Goal: Task Accomplishment & Management: Manage account settings

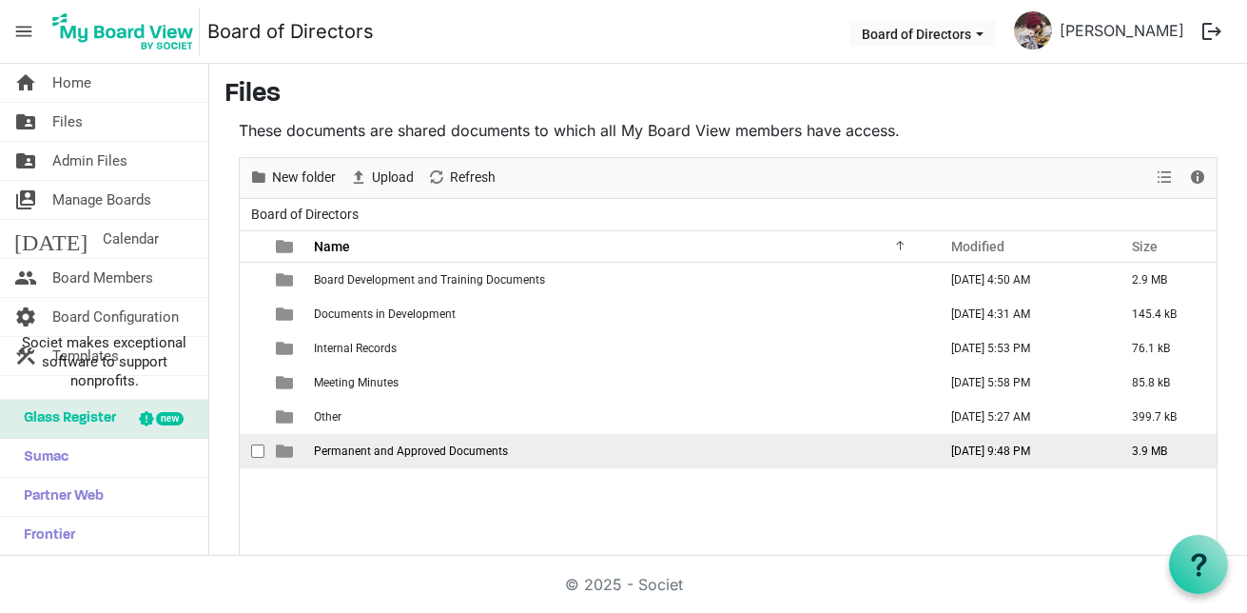
click at [378, 446] on span "Permanent and Approved Documents" at bounding box center [411, 450] width 194 height 13
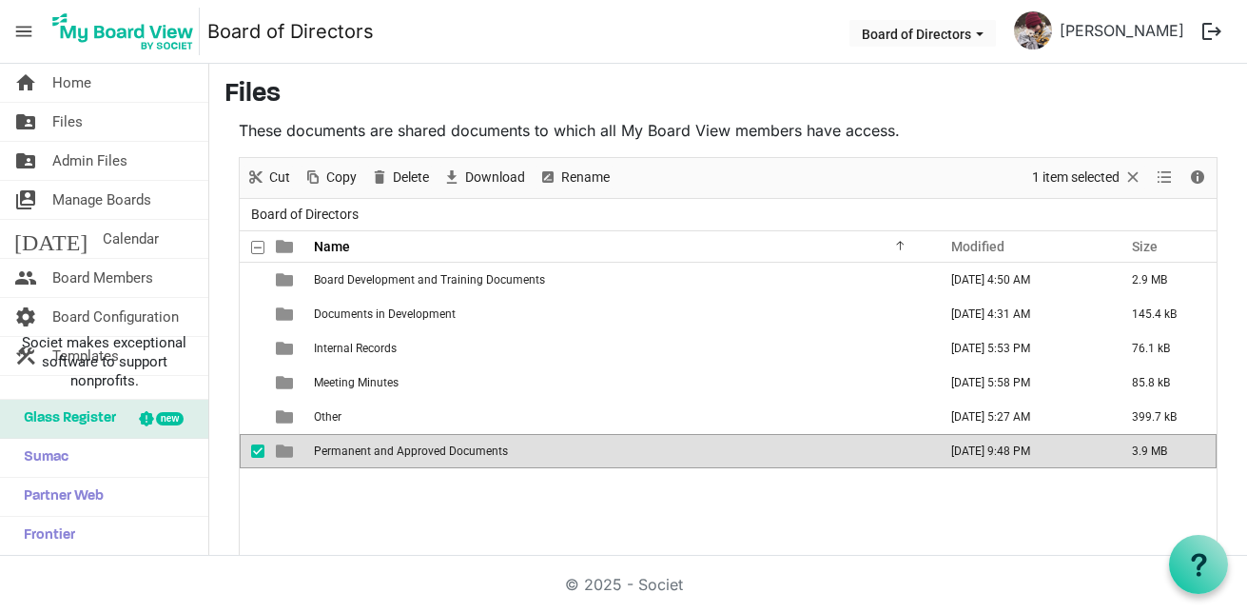
click at [385, 450] on span "Permanent and Approved Documents" at bounding box center [411, 450] width 194 height 13
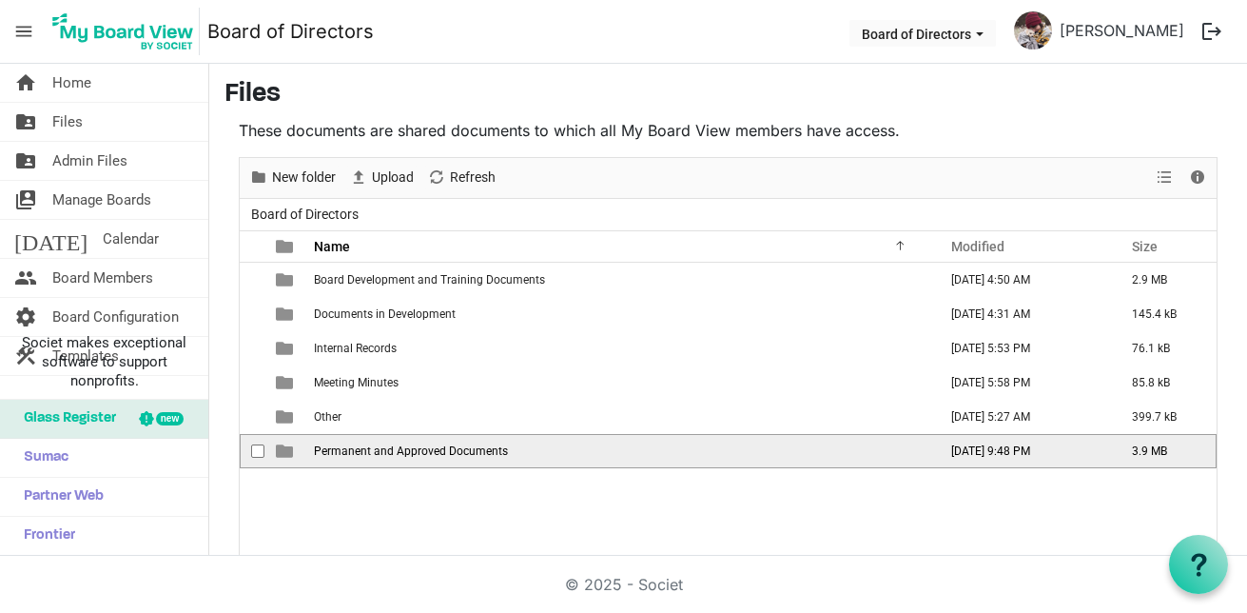
click at [385, 449] on span "Permanent and Approved Documents" at bounding box center [411, 450] width 194 height 13
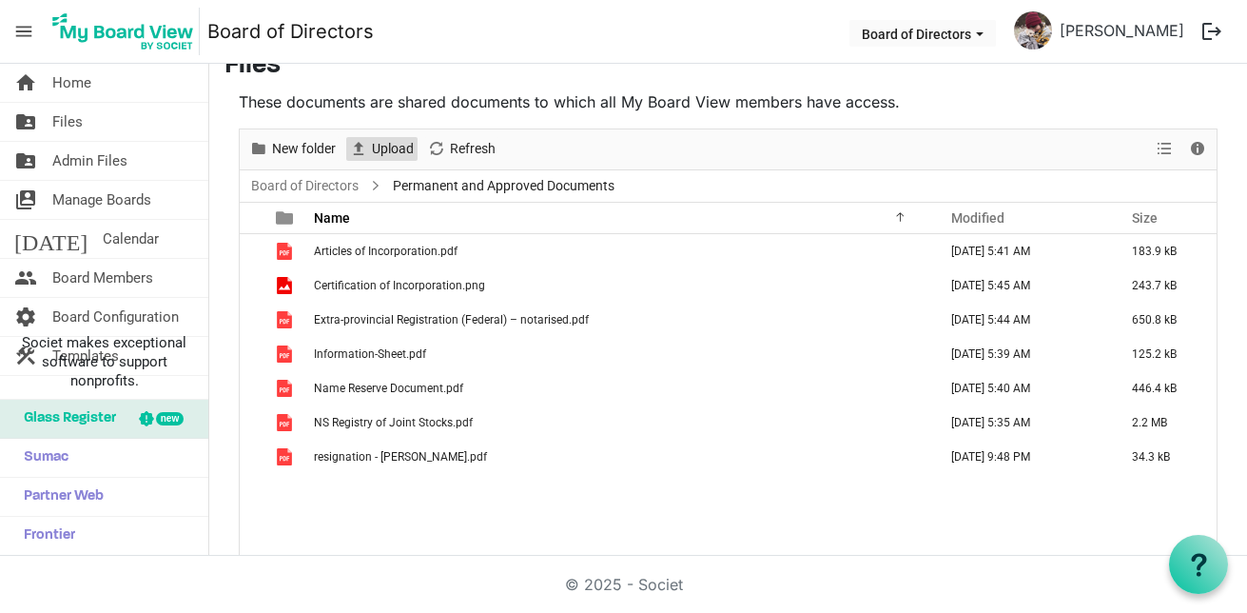
click at [390, 142] on span "Upload" at bounding box center [393, 149] width 46 height 24
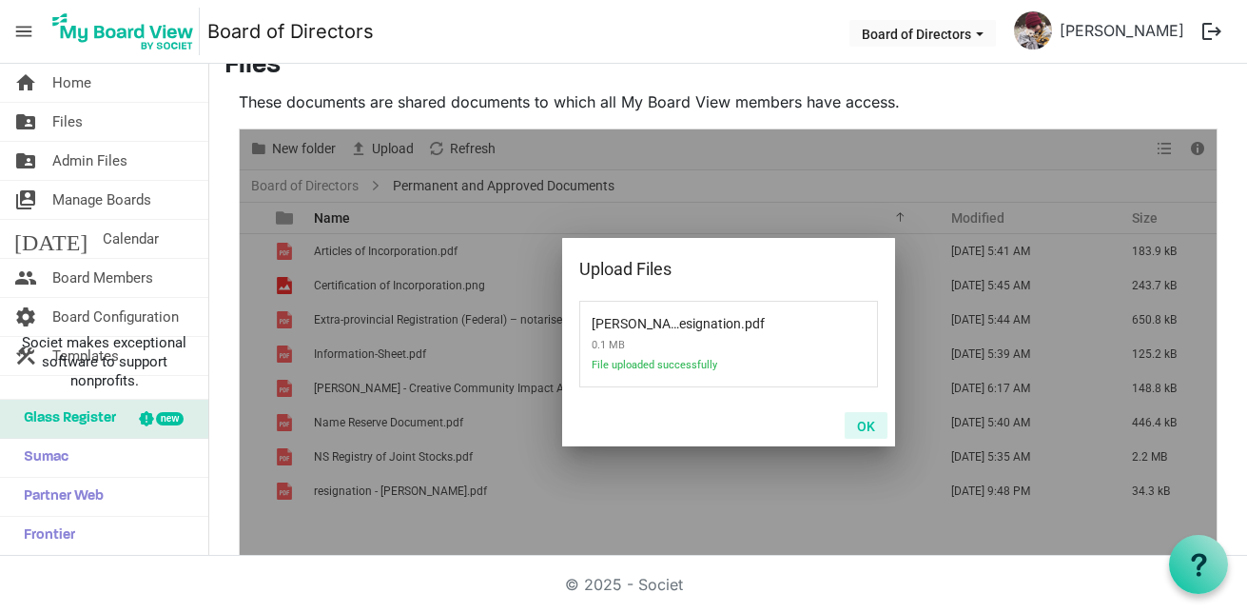
click at [868, 426] on button "OK" at bounding box center [866, 425] width 43 height 27
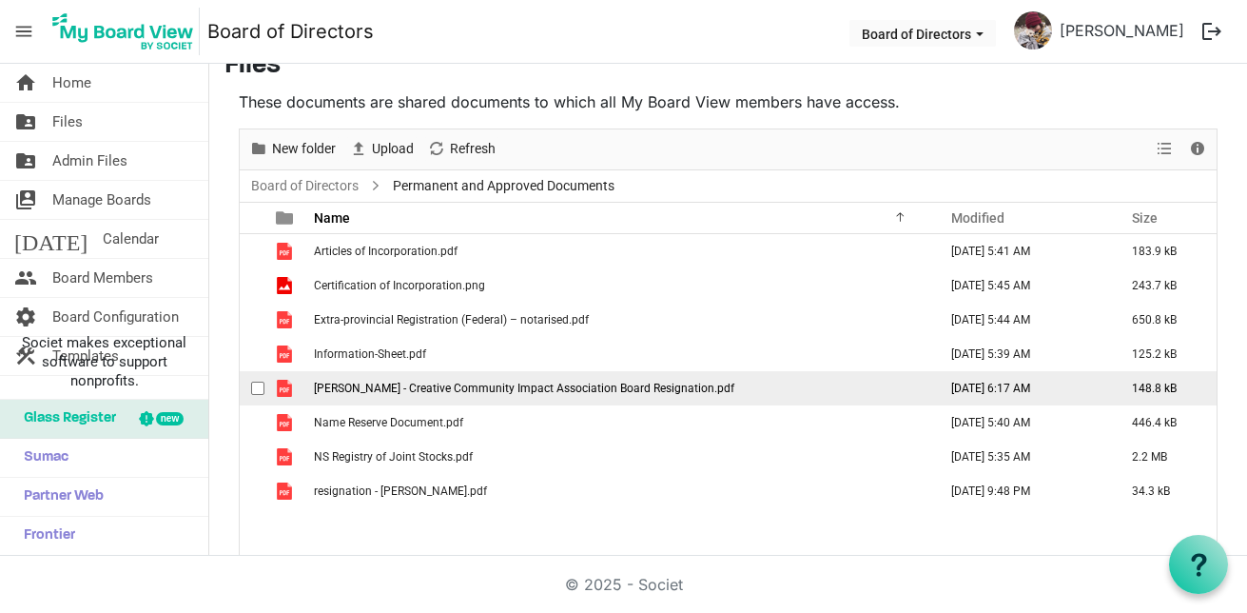
click at [498, 389] on span "ISREAL EKANEM - Creative Community Impact Association Board Resignation.pdf" at bounding box center [524, 387] width 420 height 13
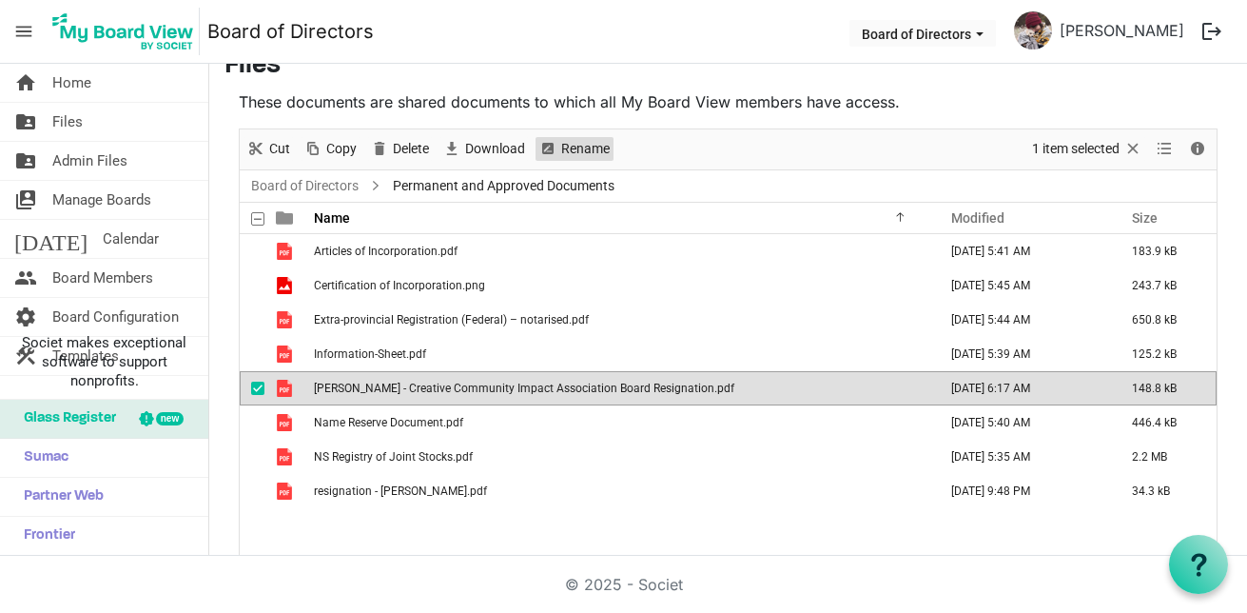
click at [572, 152] on span "Rename" at bounding box center [585, 149] width 52 height 24
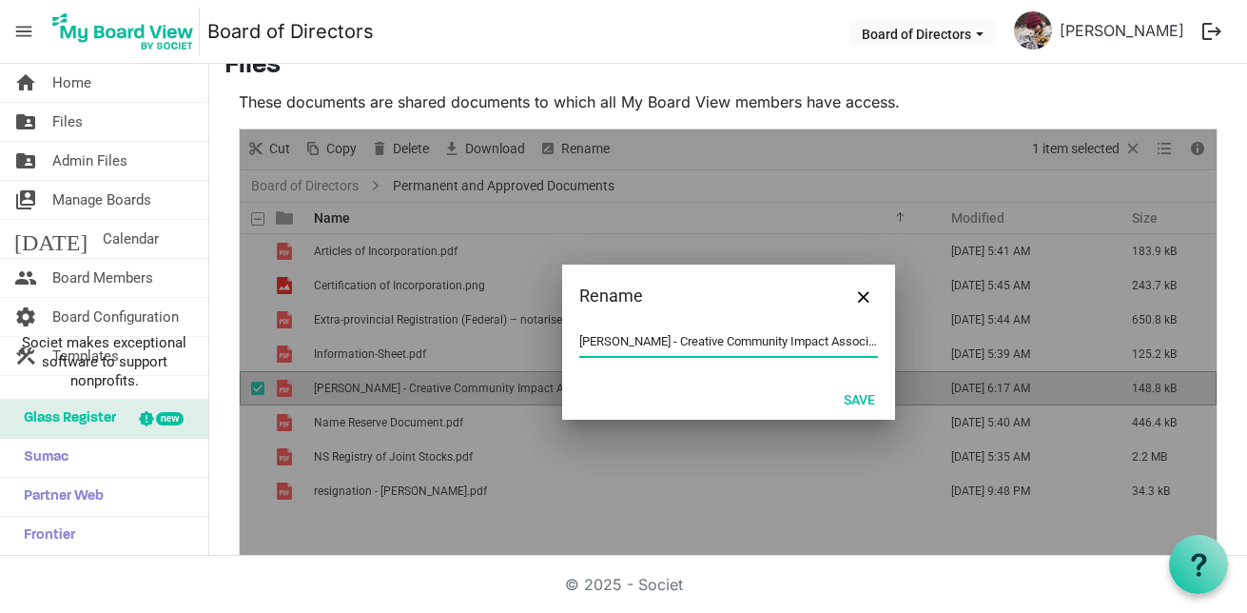
click at [653, 342] on input "ISREAL EKANEM - Creative Community Impact Association Board Resignation.pdf" at bounding box center [728, 341] width 299 height 29
click at [654, 343] on input "ISREAL EKANEM - Creative Community Impact Association Board Resignation.pdf" at bounding box center [728, 341] width 299 height 29
drag, startPoint x: 589, startPoint y: 335, endPoint x: 609, endPoint y: 335, distance: 20.0
click at [609, 335] on input "ISREAL EKANEM - Creative Community Impact Association Board Resignation.pdf" at bounding box center [728, 341] width 299 height 29
type input "Resignation - [PERSON_NAME].pdf"
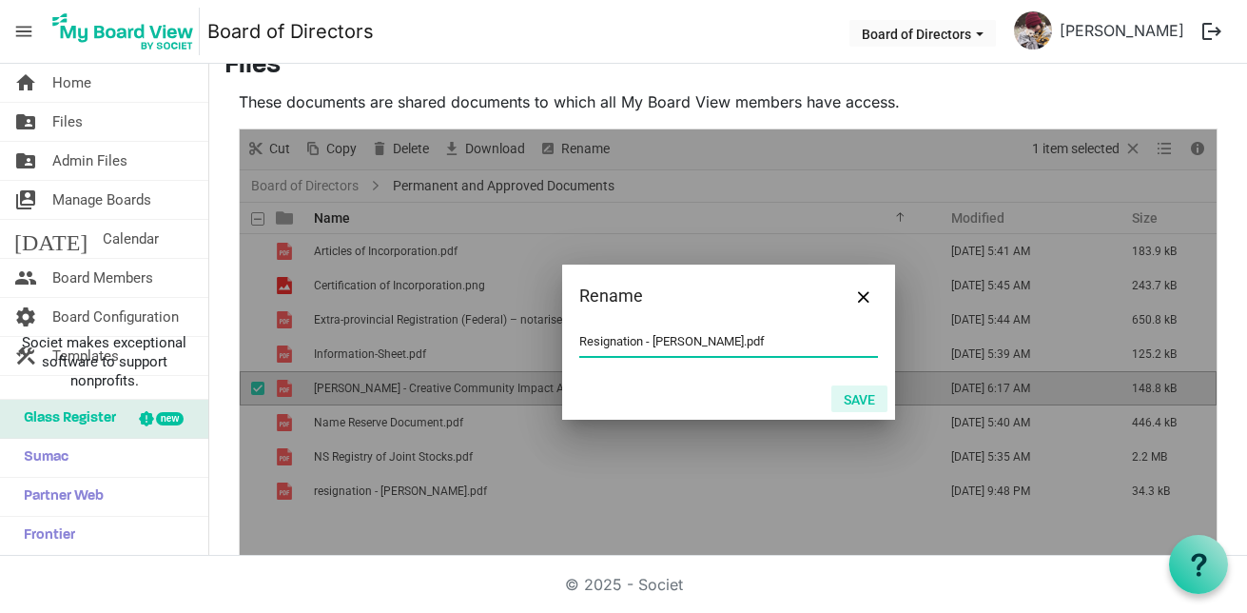
click at [864, 396] on button "Save" at bounding box center [859, 398] width 56 height 27
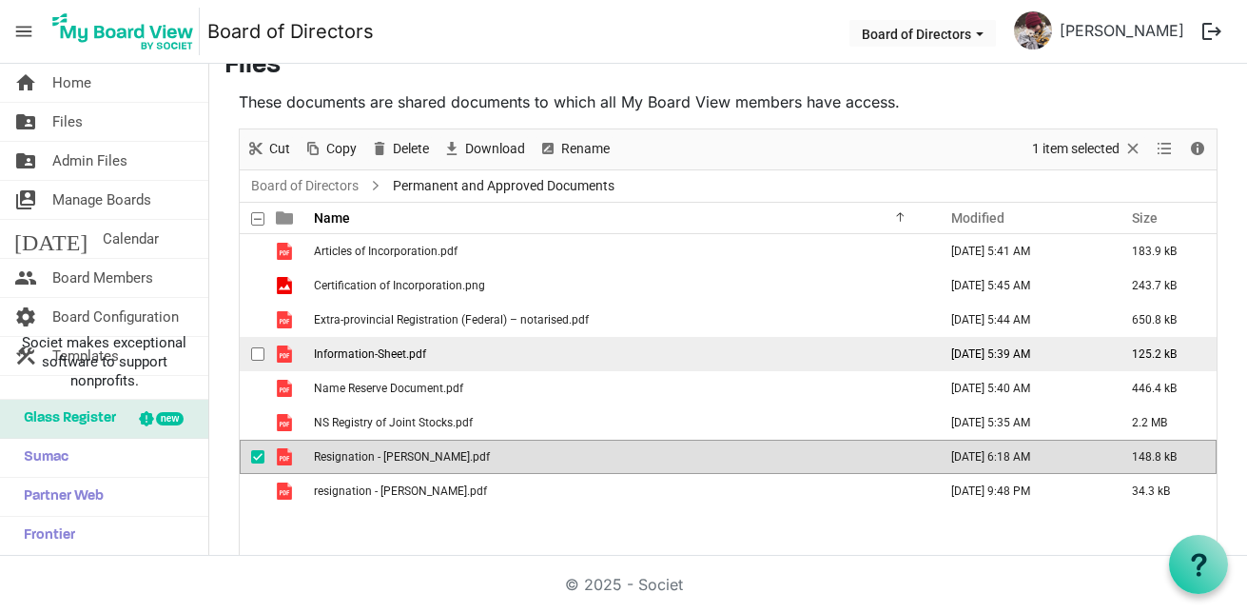
click at [497, 348] on td "Information-Sheet.pdf" at bounding box center [619, 354] width 623 height 34
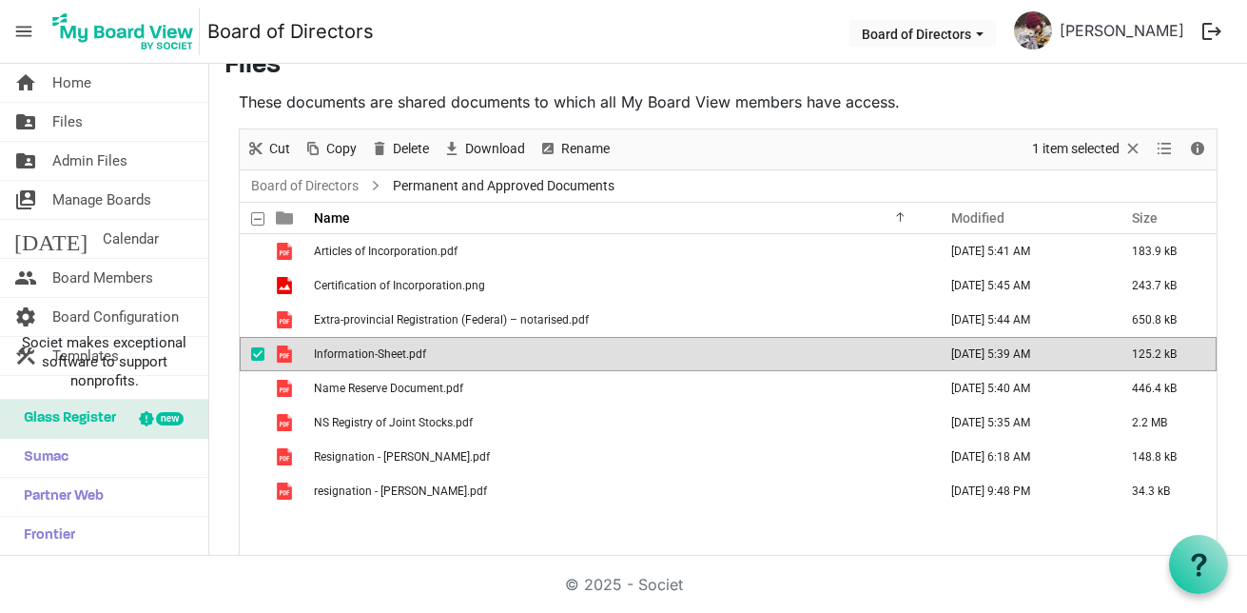
click at [498, 353] on td "Information-Sheet.pdf" at bounding box center [619, 354] width 623 height 34
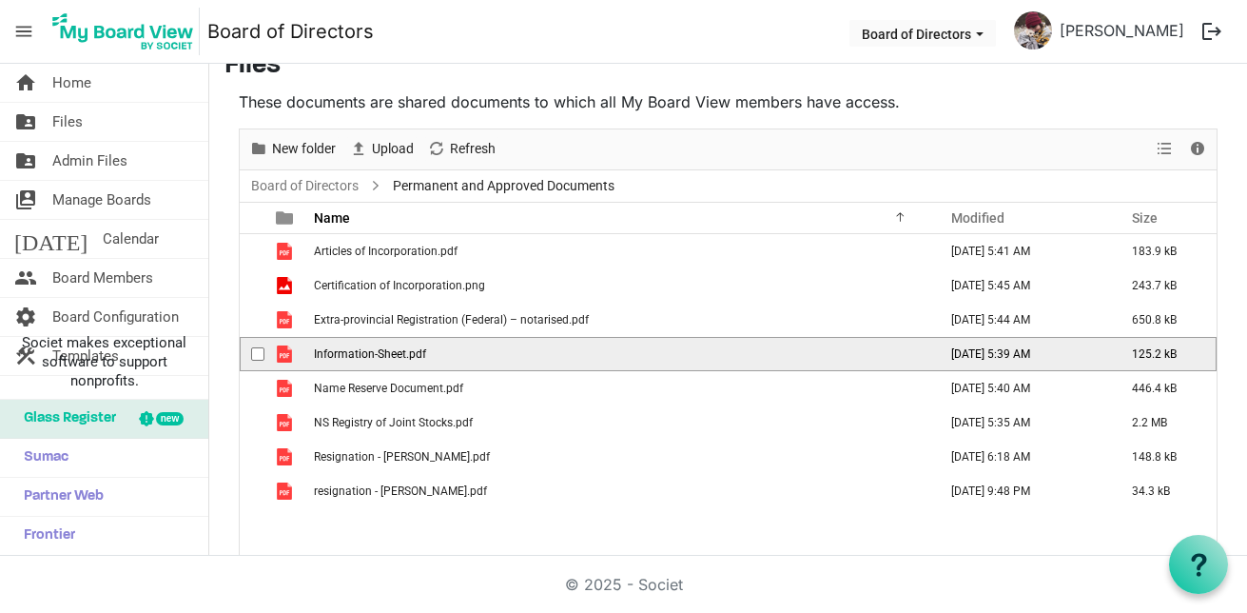
click at [500, 353] on td "Information-Sheet.pdf" at bounding box center [619, 354] width 623 height 34
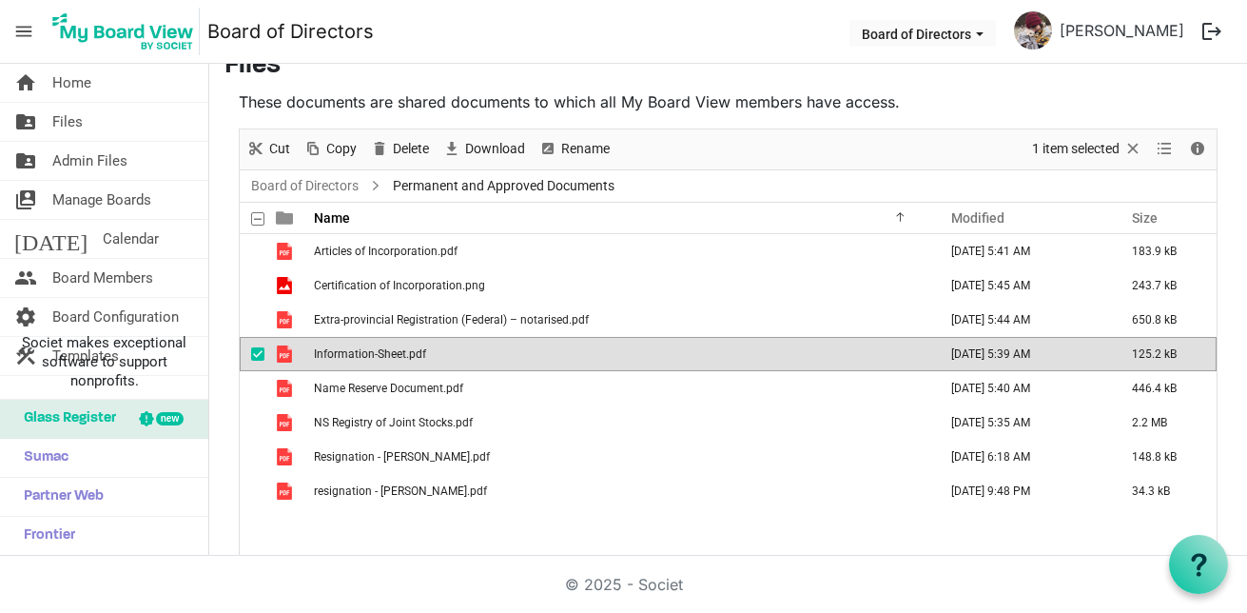
click at [501, 353] on td "Information-Sheet.pdf" at bounding box center [619, 354] width 623 height 34
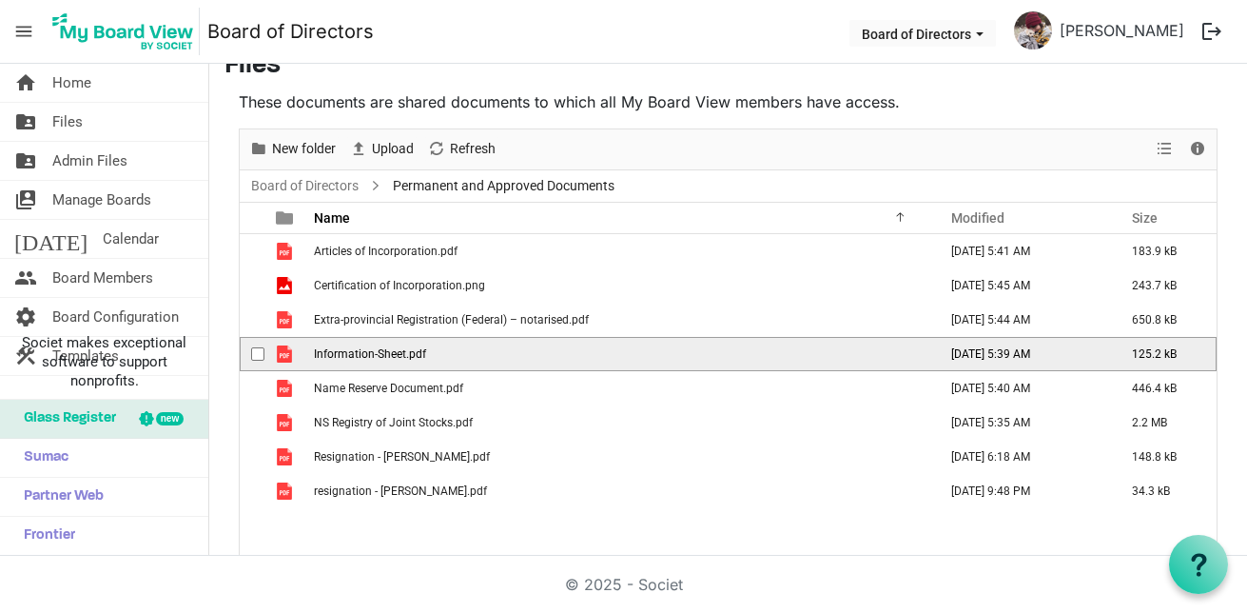
click at [480, 357] on td "Information-Sheet.pdf" at bounding box center [619, 354] width 623 height 34
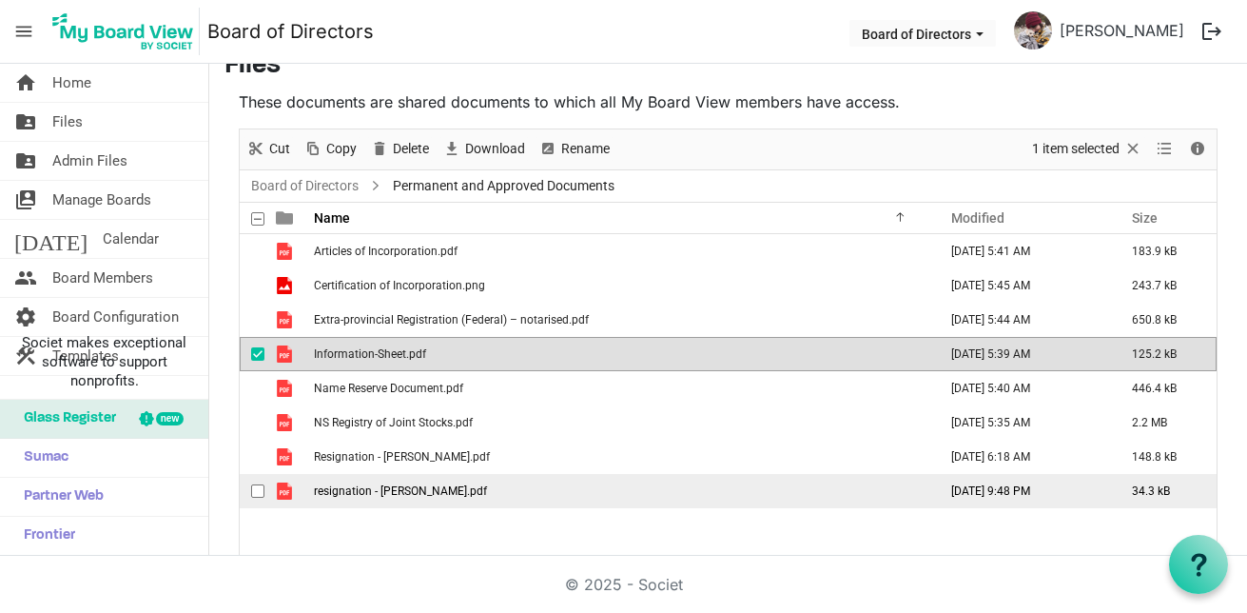
drag, startPoint x: 280, startPoint y: 570, endPoint x: 240, endPoint y: 496, distance: 84.3
click at [279, 570] on div "© 2025 - Societ" at bounding box center [624, 583] width 1084 height 57
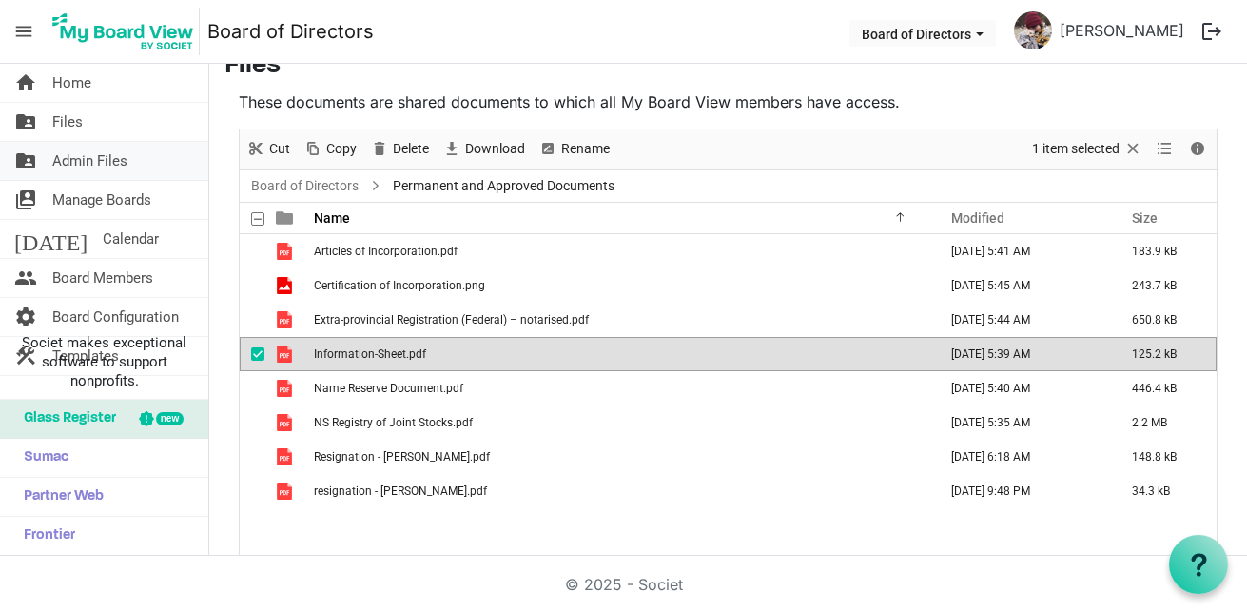
click at [113, 165] on span "Admin Files" at bounding box center [89, 161] width 75 height 38
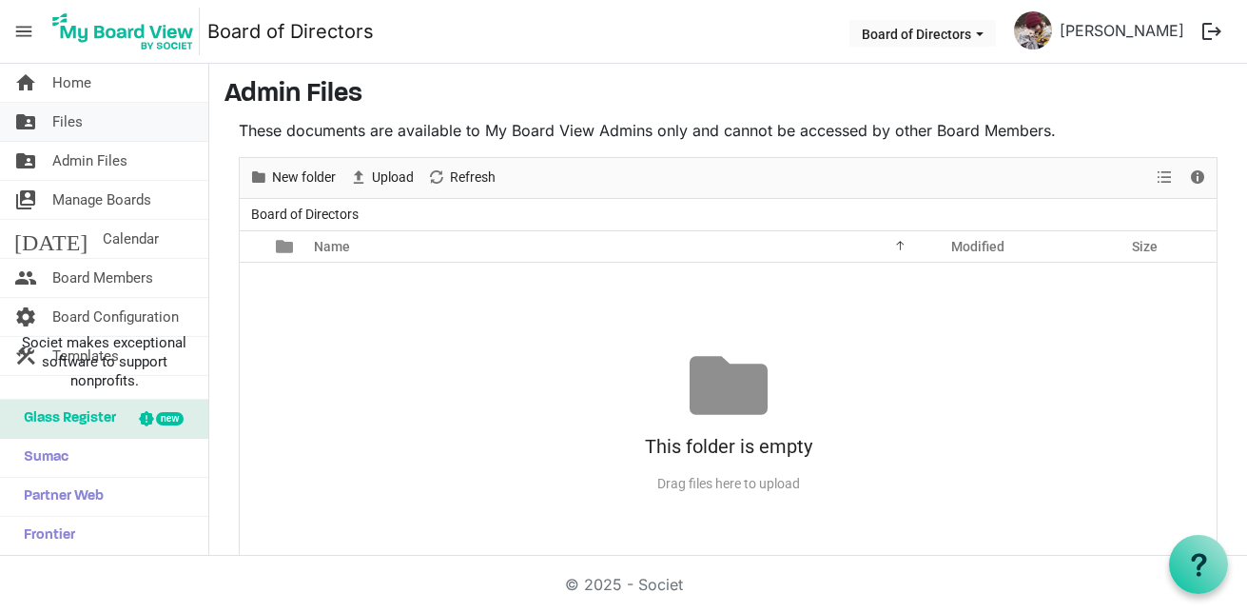
click at [102, 131] on link "folder_shared Files" at bounding box center [104, 122] width 208 height 38
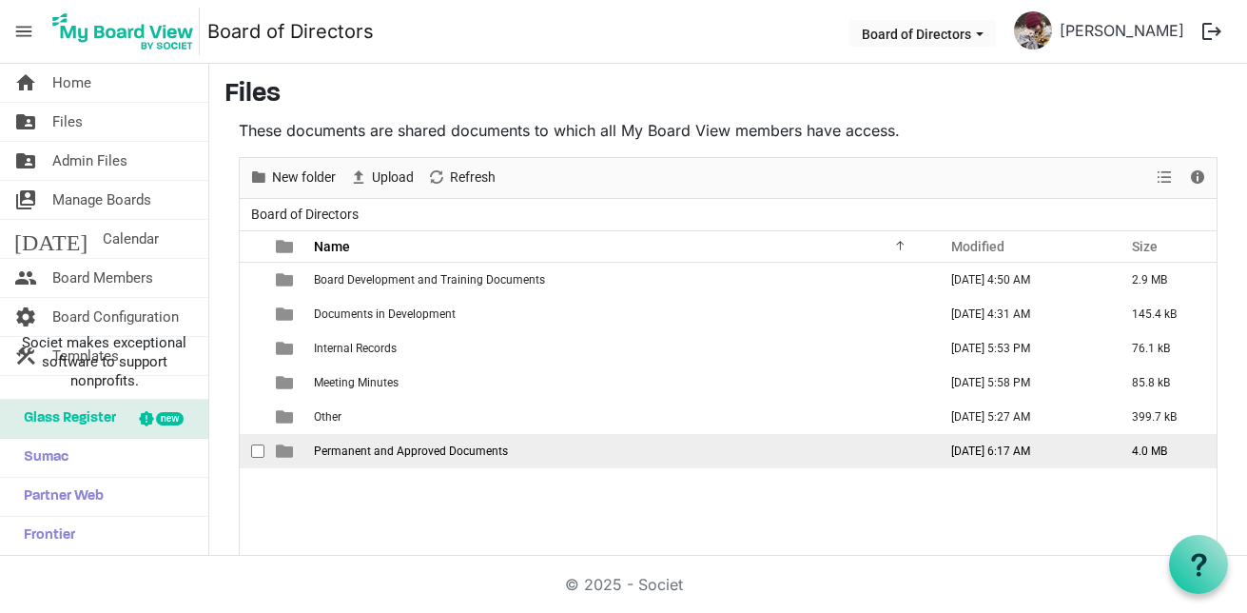
click at [412, 444] on span "Permanent and Approved Documents" at bounding box center [411, 450] width 194 height 13
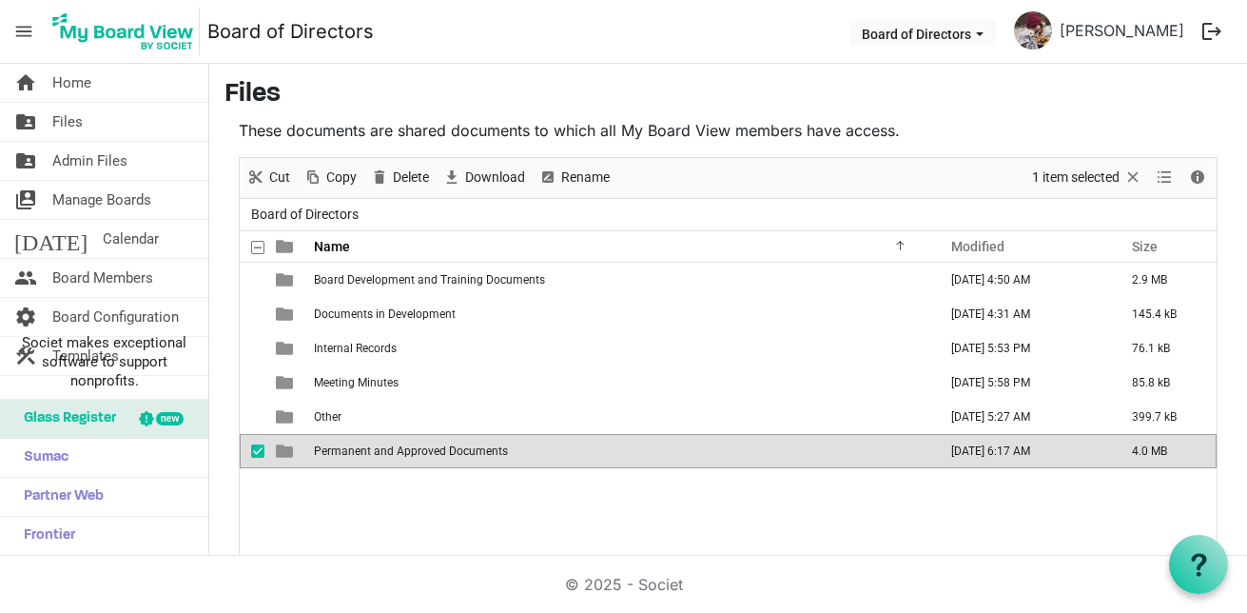
click at [412, 444] on span "Permanent and Approved Documents" at bounding box center [411, 450] width 194 height 13
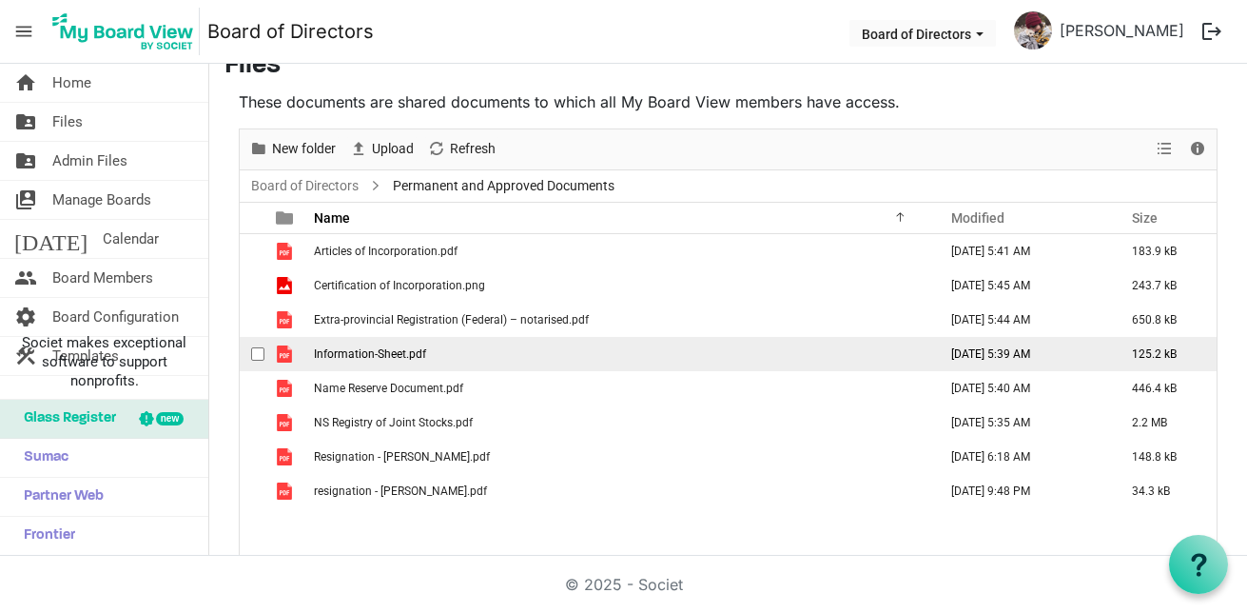
click at [257, 354] on span "checkbox" at bounding box center [257, 353] width 13 height 13
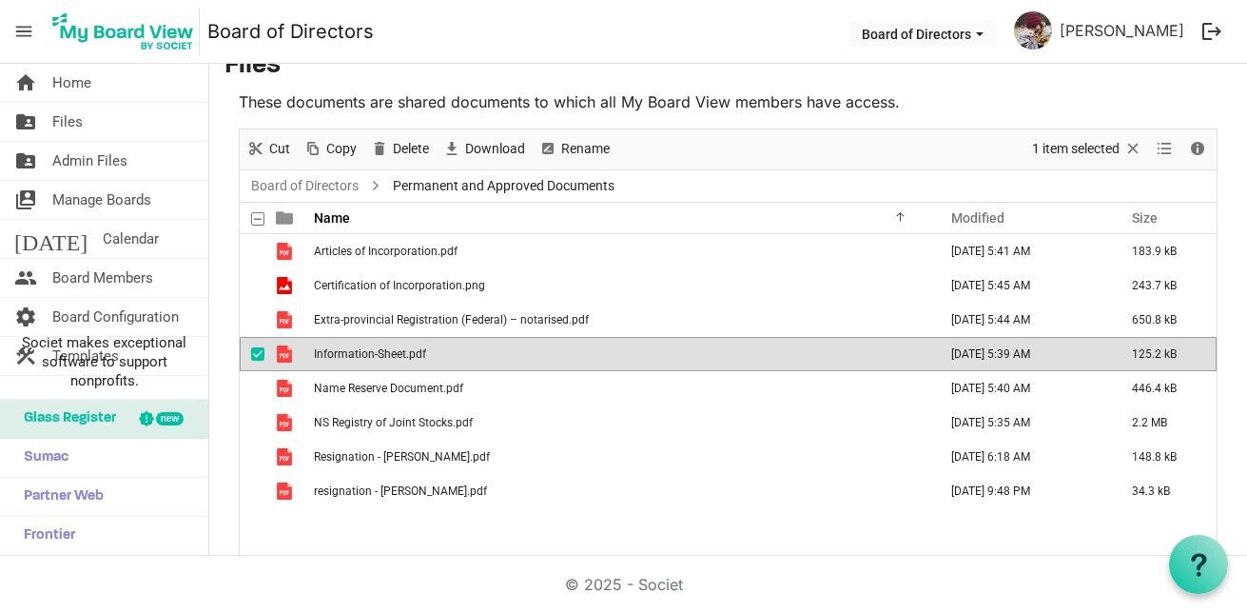
click at [259, 354] on span "checkbox" at bounding box center [257, 353] width 13 height 13
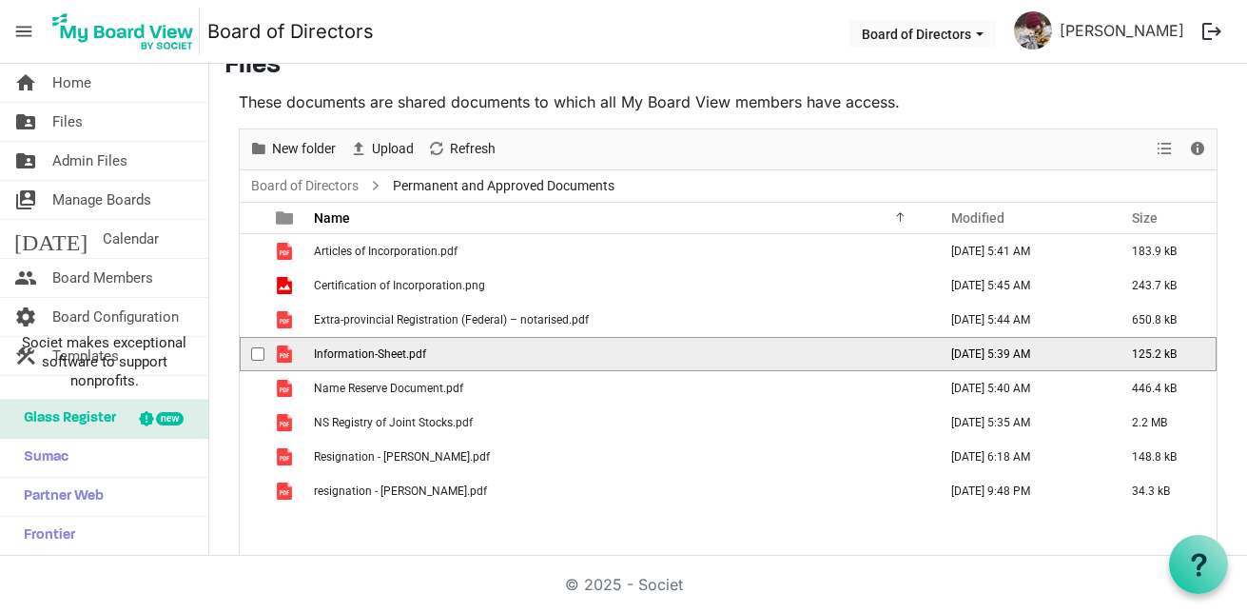
click at [486, 355] on td "Information-Sheet.pdf" at bounding box center [619, 354] width 623 height 34
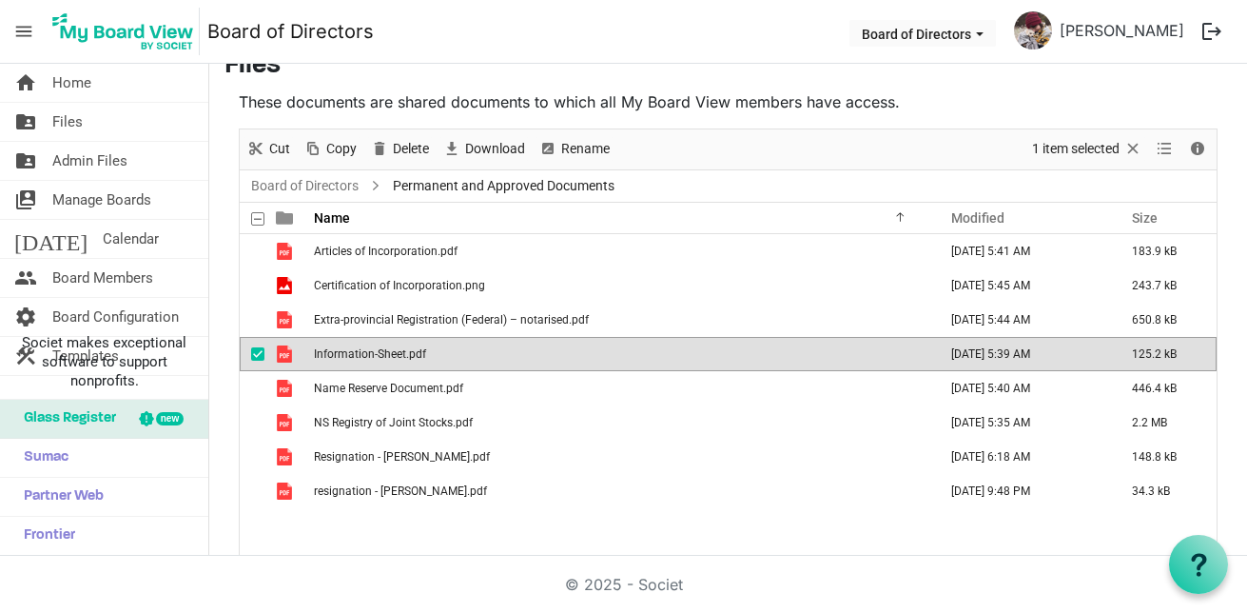
click at [482, 352] on td "Information-Sheet.pdf" at bounding box center [619, 354] width 623 height 34
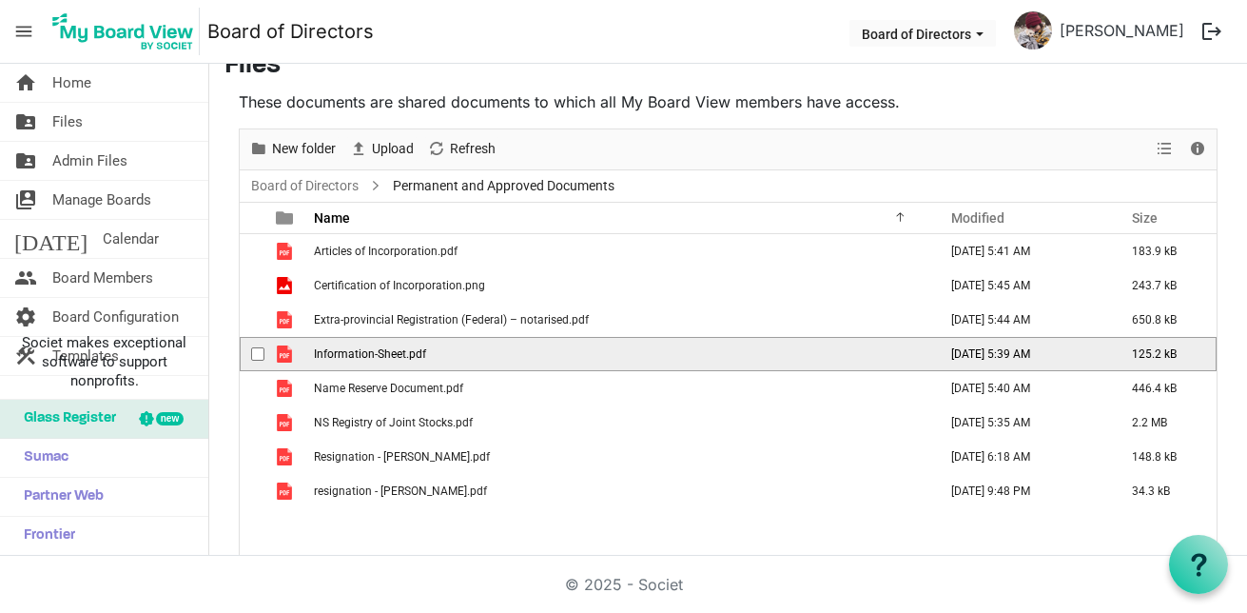
click at [482, 350] on td "Information-Sheet.pdf" at bounding box center [619, 354] width 623 height 34
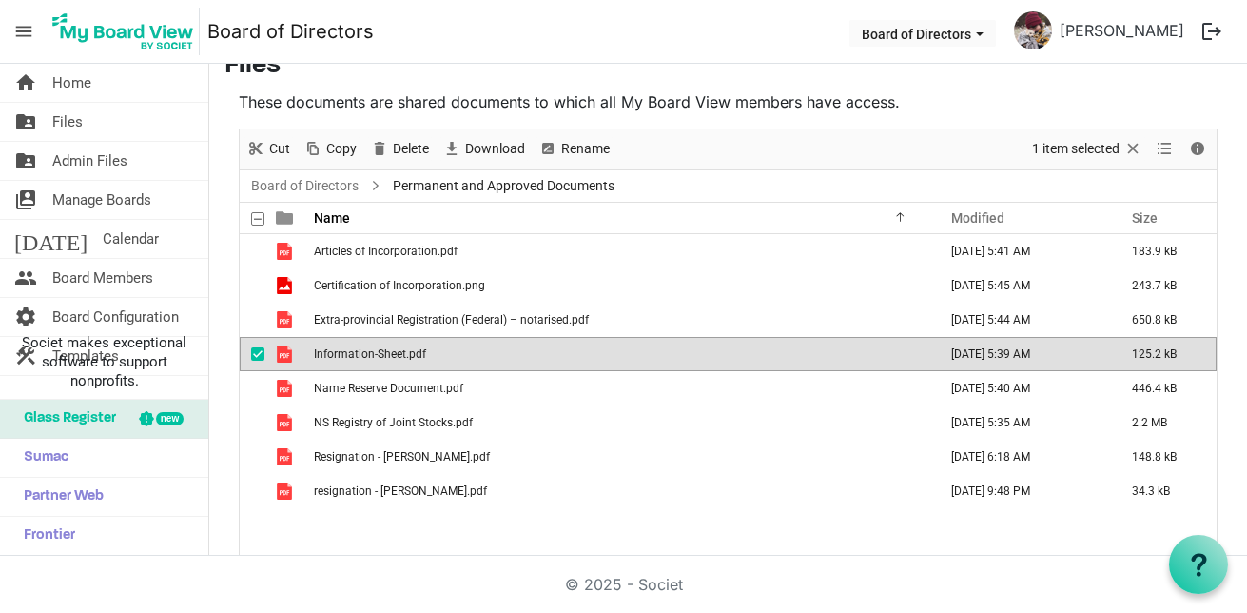
click at [726, 69] on h3 "Files" at bounding box center [727, 66] width 1007 height 32
click at [258, 353] on span "checkbox" at bounding box center [257, 353] width 13 height 13
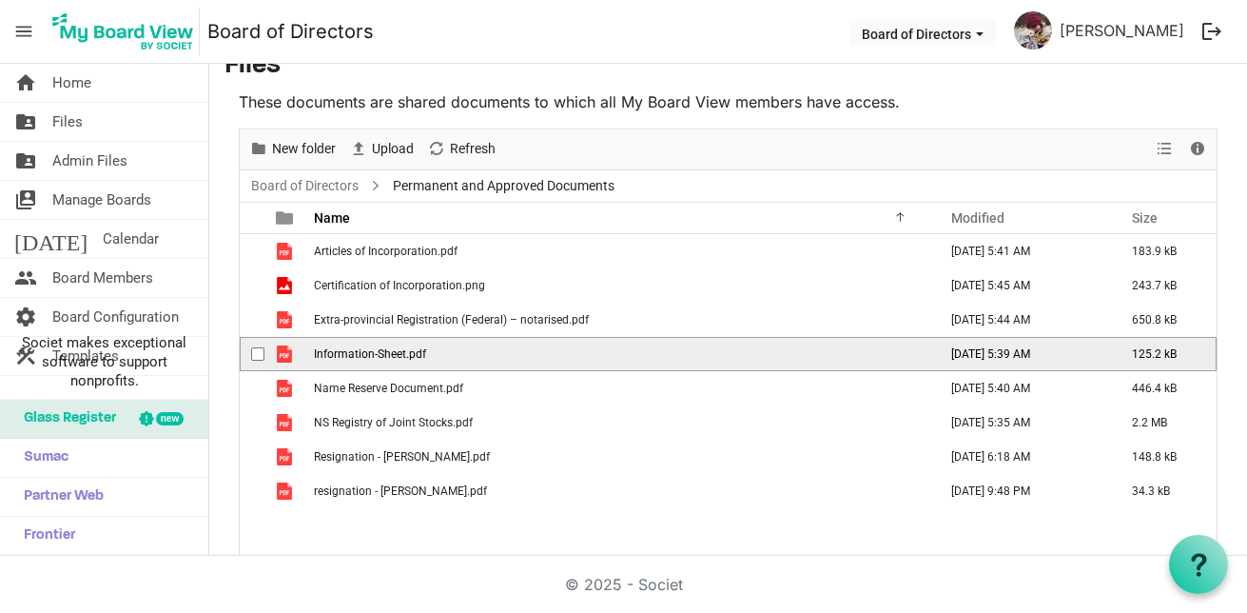
click at [595, 355] on td "Information-Sheet.pdf" at bounding box center [619, 354] width 623 height 34
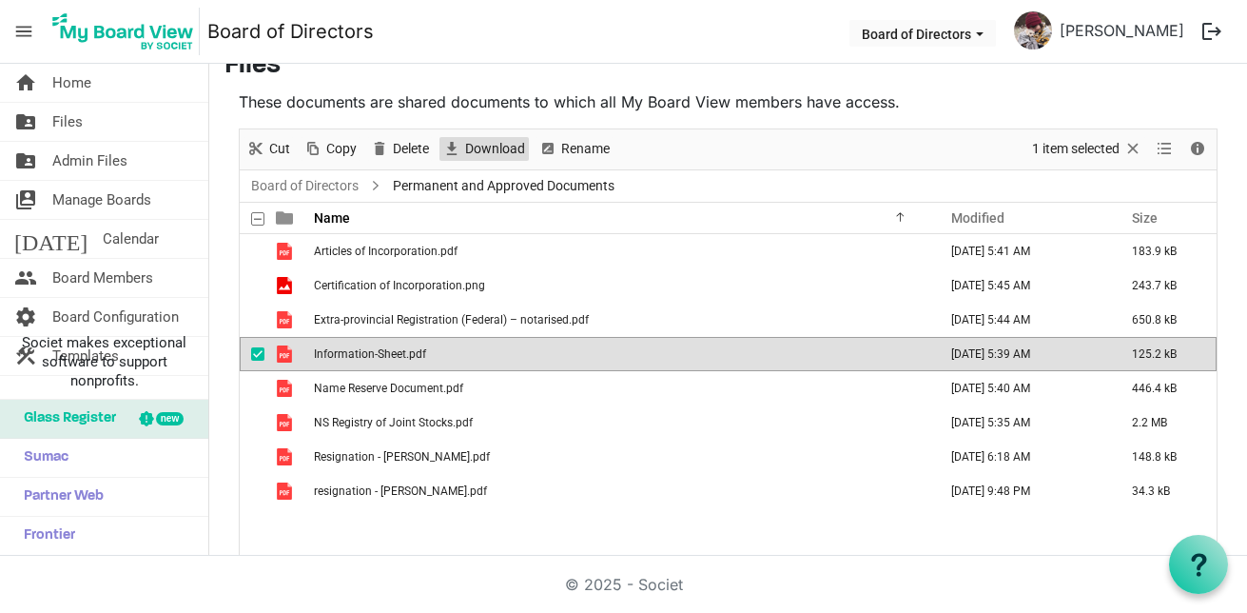
click at [488, 152] on span "Download" at bounding box center [495, 149] width 64 height 24
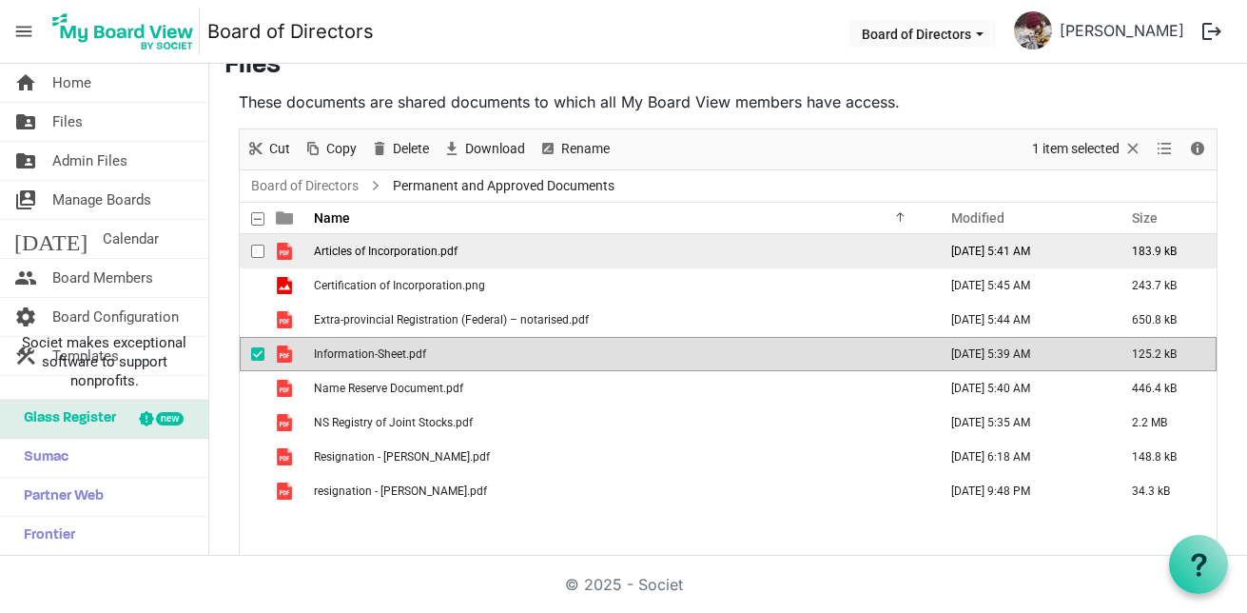
click at [366, 258] on td "Articles of Incorporation.pdf" at bounding box center [619, 251] width 623 height 34
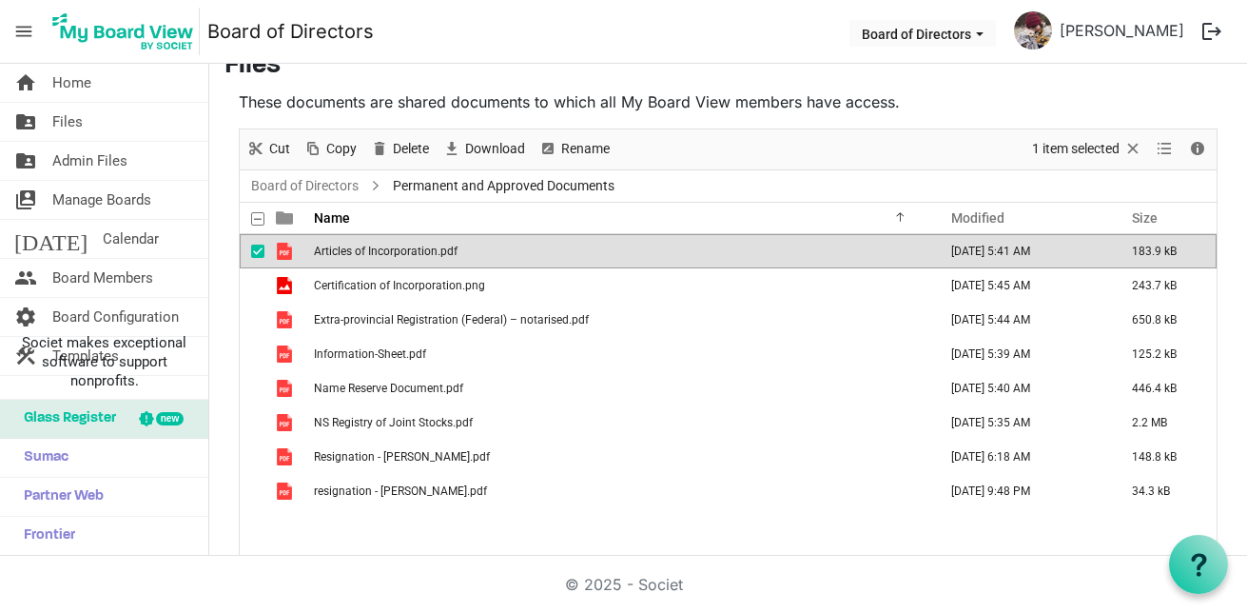
click at [409, 256] on span "Articles of Incorporation.pdf" at bounding box center [386, 250] width 144 height 13
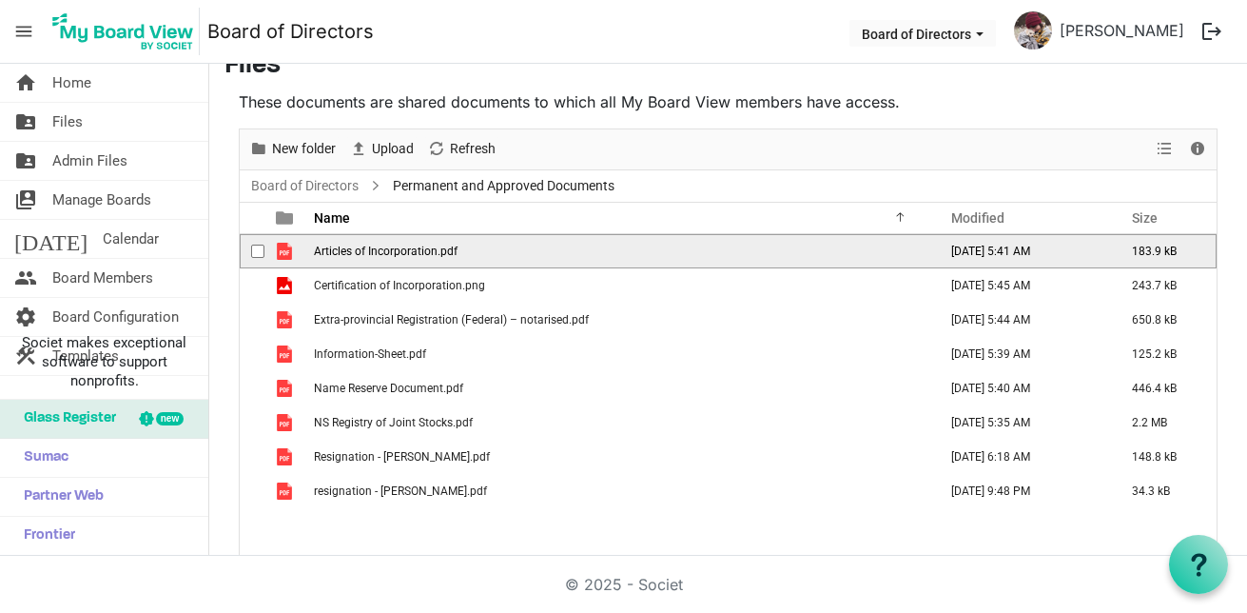
click at [408, 256] on span "Articles of Incorporation.pdf" at bounding box center [386, 250] width 144 height 13
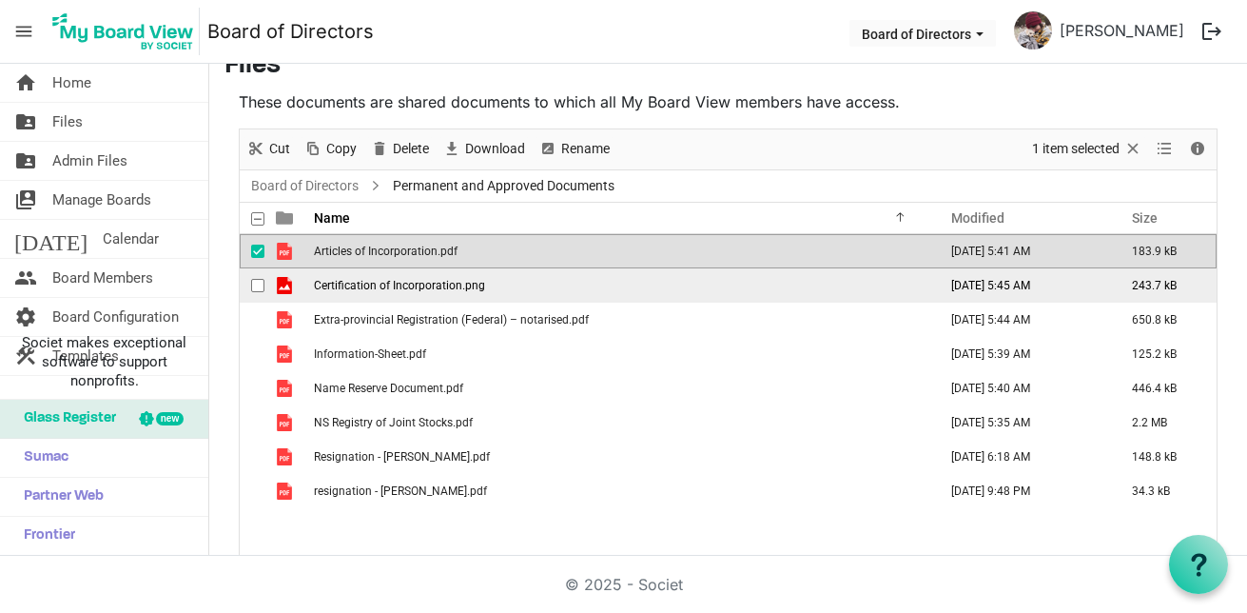
click at [473, 289] on span "Certification of Incorporation.png" at bounding box center [399, 285] width 171 height 13
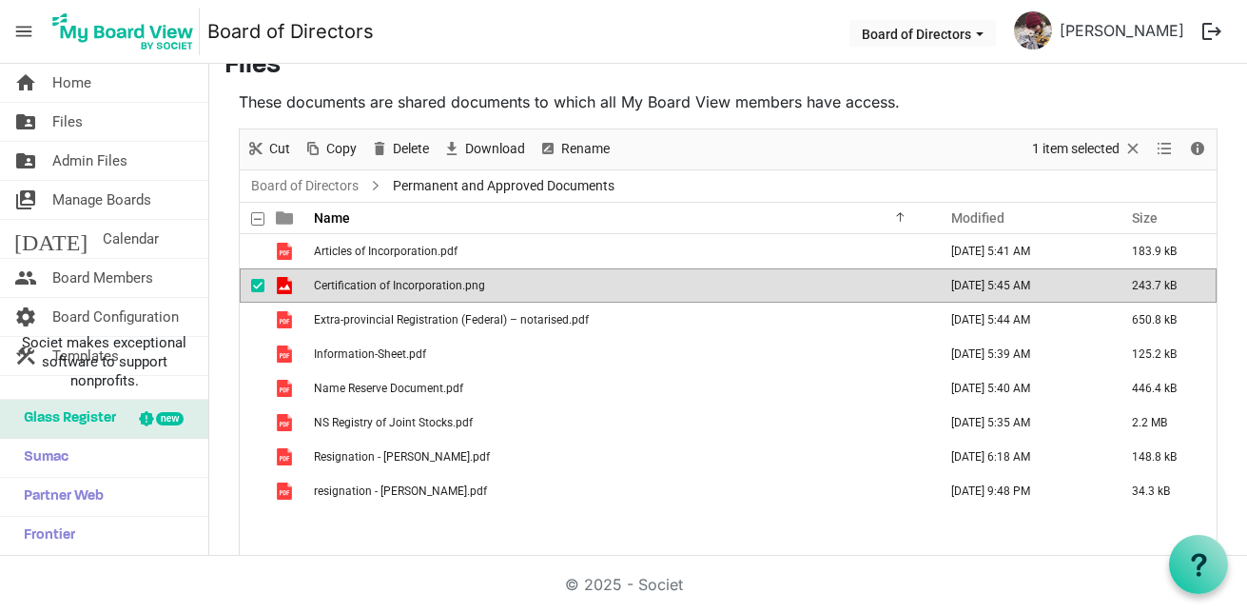
click at [484, 290] on td "Certification of Incorporation.png" at bounding box center [619, 285] width 623 height 34
click at [485, 290] on td "Certification of Incorporation.png" at bounding box center [619, 285] width 623 height 34
